Goal: Information Seeking & Learning: Learn about a topic

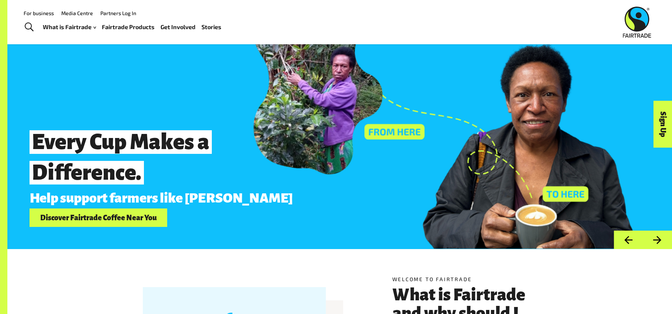
scroll to position [19, 0]
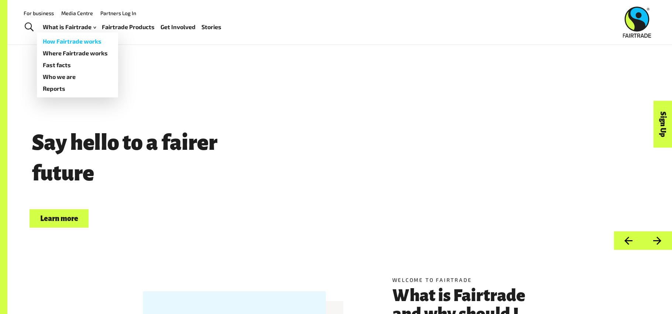
click at [81, 41] on link "How Fairtrade works" at bounding box center [77, 41] width 81 height 12
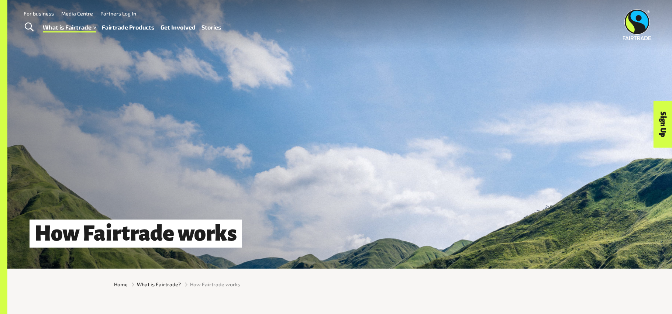
click at [121, 27] on link "Fairtrade Products" at bounding box center [128, 27] width 53 height 11
